Goal: Navigation & Orientation: Find specific page/section

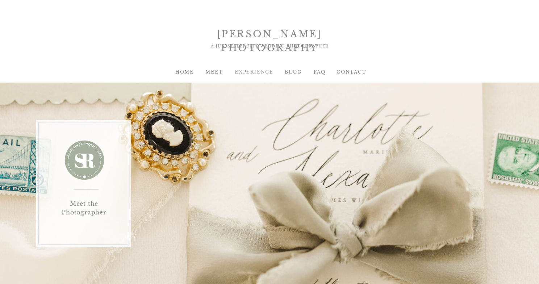
click at [241, 72] on div "EXPERIENCE" at bounding box center [249, 72] width 29 height 7
click at [181, 71] on div "HOME" at bounding box center [184, 72] width 29 height 7
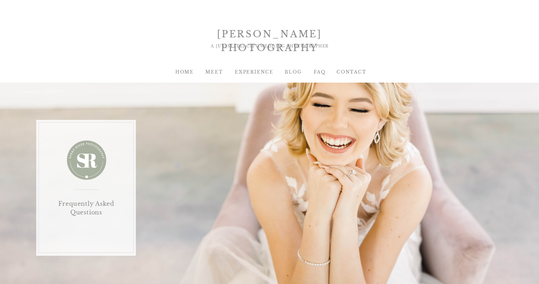
click at [255, 72] on div "EXPERIENCE" at bounding box center [249, 72] width 29 height 7
click at [300, 73] on div "BLOG" at bounding box center [292, 72] width 29 height 7
click at [322, 75] on div "FAQ" at bounding box center [319, 72] width 29 height 7
click at [340, 72] on div "Contact" at bounding box center [350, 72] width 29 height 7
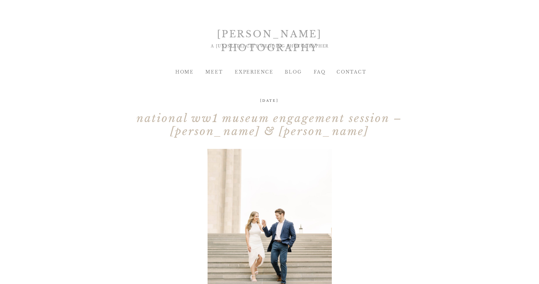
click at [247, 39] on div "[PERSON_NAME] PHOTOGRAPHY" at bounding box center [269, 34] width 190 height 13
